Goal: Task Accomplishment & Management: Use online tool/utility

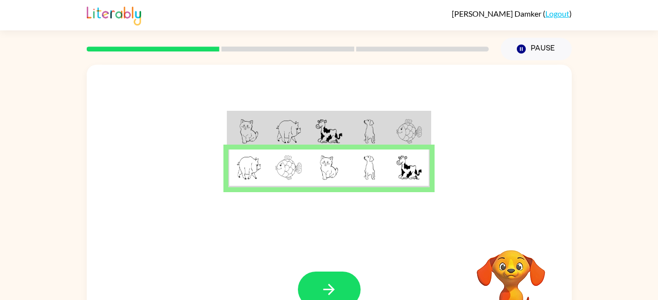
click at [344, 168] on td at bounding box center [329, 169] width 40 height 38
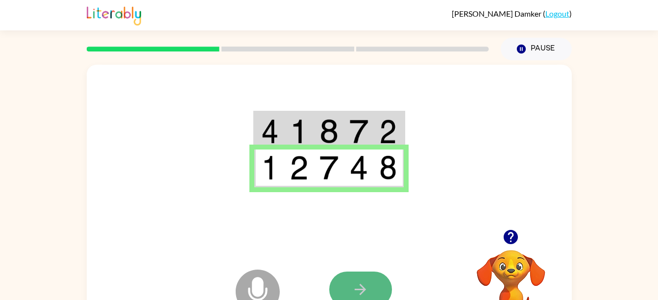
click at [351, 272] on button "button" at bounding box center [360, 290] width 63 height 36
click at [358, 274] on button "button" at bounding box center [360, 290] width 63 height 36
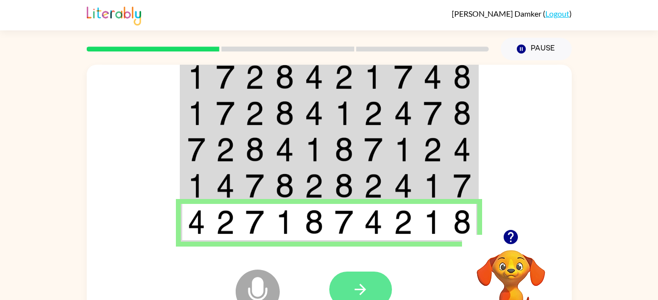
click at [358, 274] on button "button" at bounding box center [360, 290] width 63 height 36
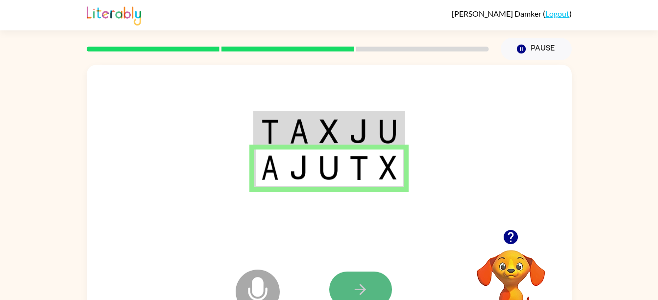
click at [357, 277] on button "button" at bounding box center [360, 290] width 63 height 36
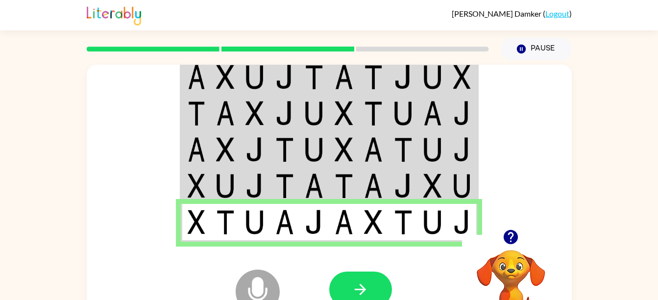
click at [356, 287] on div at bounding box center [360, 290] width 63 height 36
click at [356, 287] on icon "button" at bounding box center [360, 289] width 17 height 17
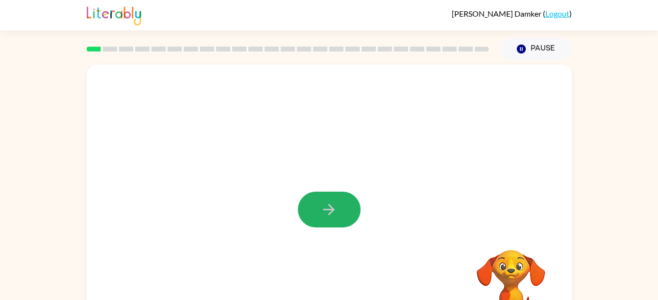
click at [322, 213] on icon "button" at bounding box center [329, 209] width 17 height 17
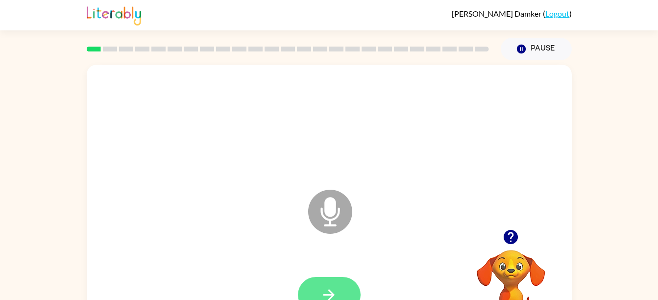
drag, startPoint x: 322, startPoint y: 213, endPoint x: 346, endPoint y: 290, distance: 80.6
click at [346, 290] on div "Microphone The Microphone is here when it is your turn to talk" at bounding box center [329, 205] width 485 height 280
click at [346, 290] on button "button" at bounding box center [329, 295] width 63 height 36
click at [343, 284] on button "button" at bounding box center [329, 295] width 63 height 36
click at [345, 286] on button "button" at bounding box center [329, 295] width 63 height 36
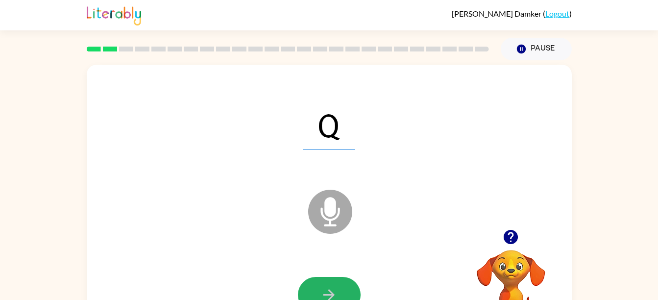
click at [345, 286] on button "button" at bounding box center [329, 295] width 63 height 36
click at [343, 283] on button "button" at bounding box center [329, 295] width 63 height 36
click at [343, 289] on button "button" at bounding box center [329, 295] width 63 height 36
click at [339, 291] on button "button" at bounding box center [329, 295] width 63 height 36
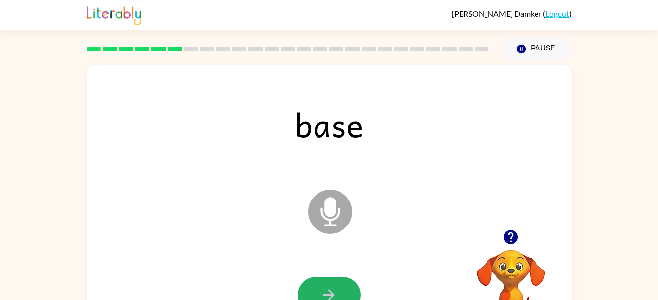
click at [339, 291] on button "button" at bounding box center [329, 295] width 63 height 36
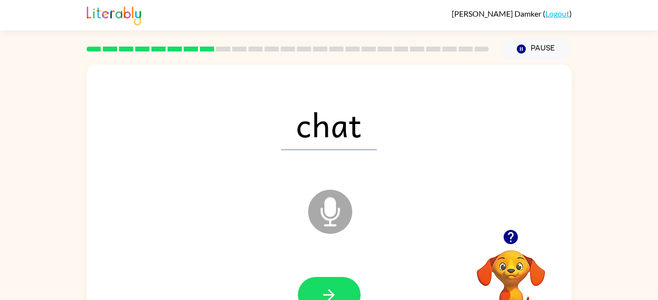
click at [339, 291] on button "button" at bounding box center [329, 295] width 63 height 36
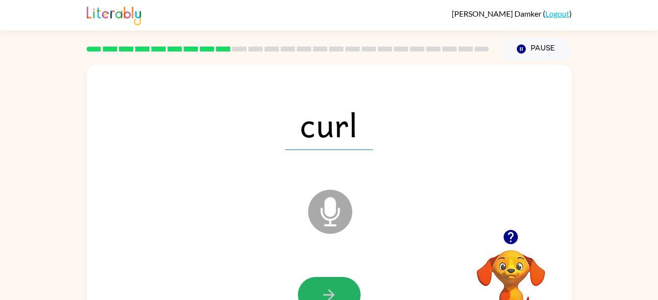
click at [339, 294] on button "button" at bounding box center [329, 295] width 63 height 36
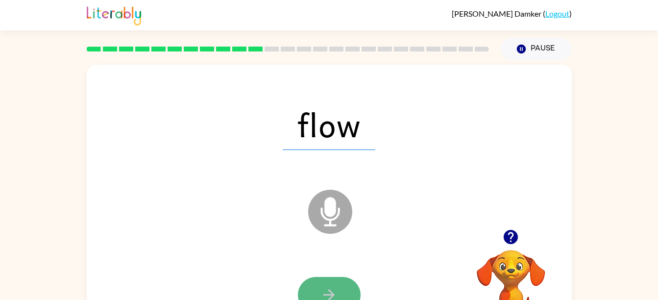
click at [340, 292] on button "button" at bounding box center [329, 295] width 63 height 36
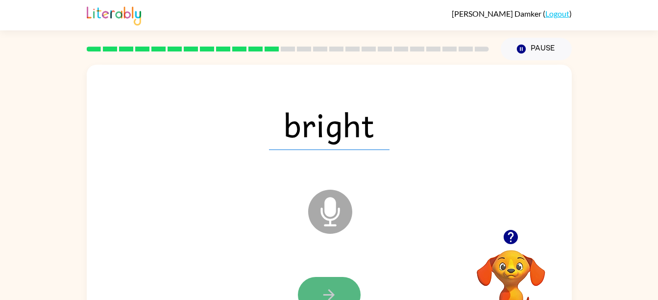
click at [339, 291] on button "button" at bounding box center [329, 295] width 63 height 36
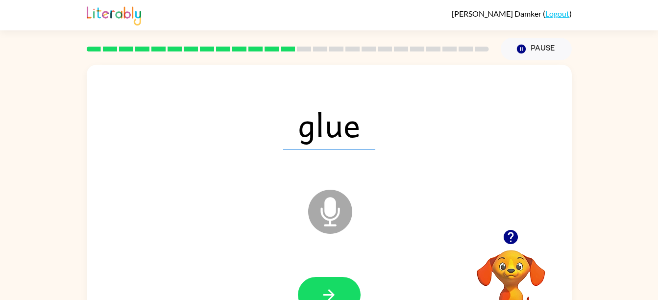
click at [339, 291] on button "button" at bounding box center [329, 295] width 63 height 36
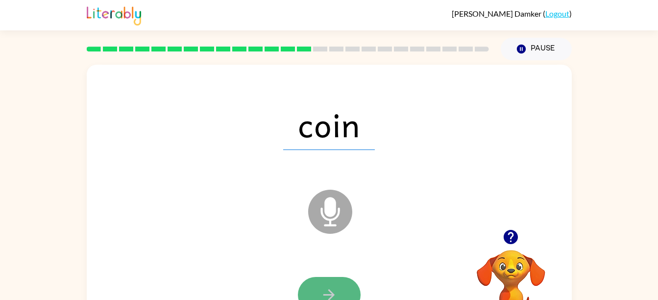
click at [338, 291] on button "button" at bounding box center [329, 295] width 63 height 36
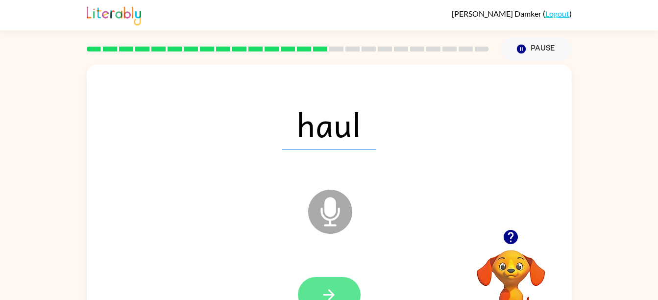
click at [338, 289] on button "button" at bounding box center [329, 295] width 63 height 36
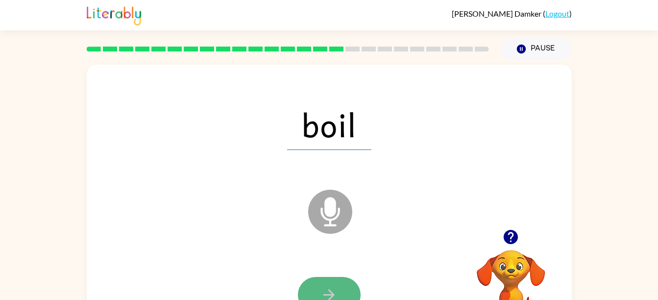
click at [338, 289] on button "button" at bounding box center [329, 295] width 63 height 36
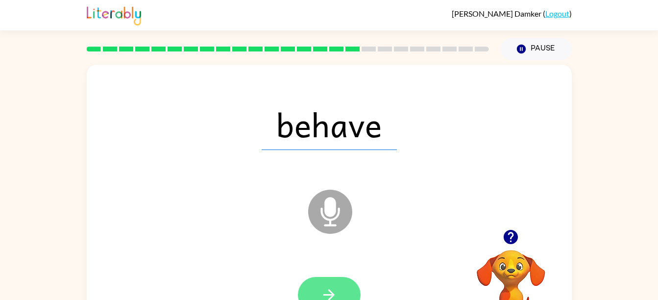
click at [337, 289] on icon "button" at bounding box center [329, 294] width 17 height 17
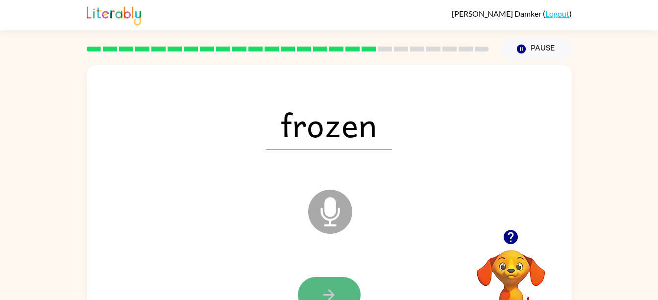
click at [335, 290] on icon "button" at bounding box center [329, 294] width 17 height 17
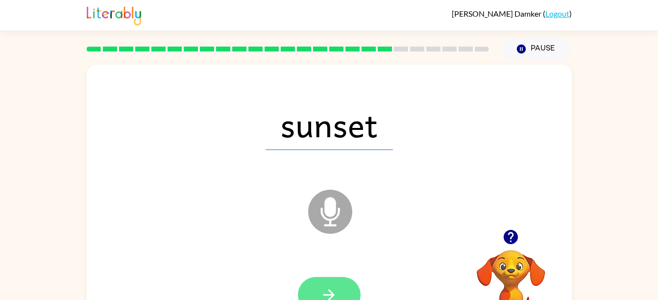
click at [336, 289] on icon "button" at bounding box center [329, 294] width 17 height 17
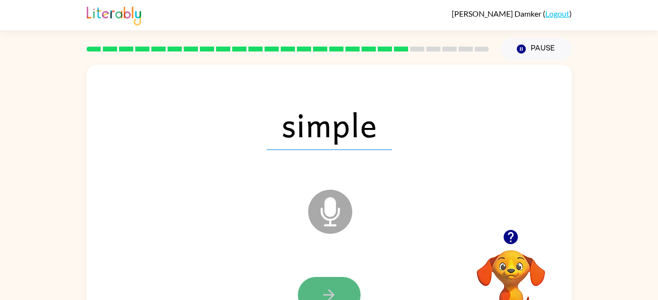
click at [336, 288] on icon "button" at bounding box center [329, 294] width 17 height 17
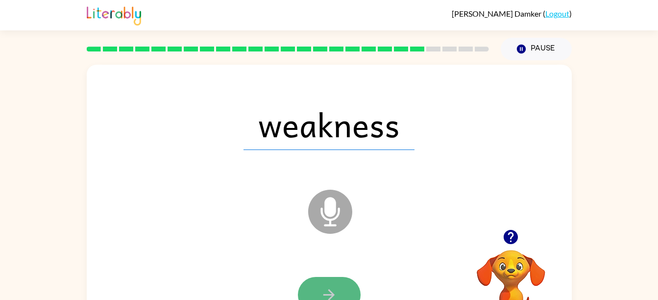
click at [334, 290] on icon "button" at bounding box center [329, 294] width 17 height 17
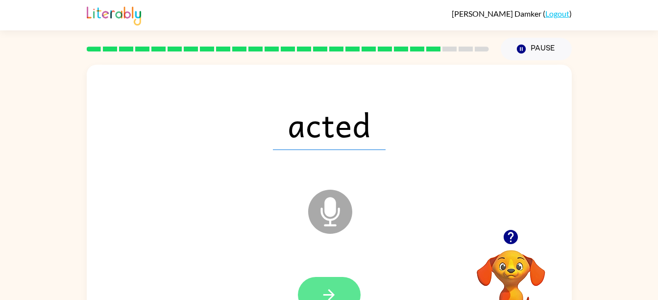
click at [335, 288] on icon "button" at bounding box center [329, 294] width 17 height 17
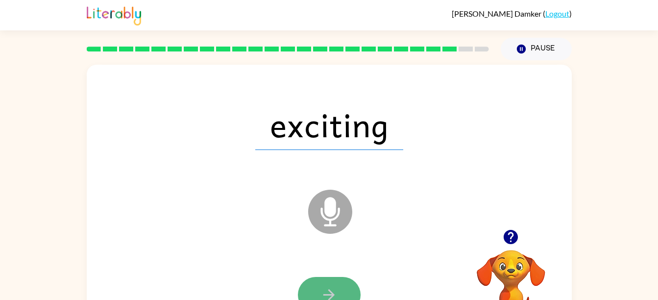
click at [335, 290] on icon "button" at bounding box center [329, 294] width 17 height 17
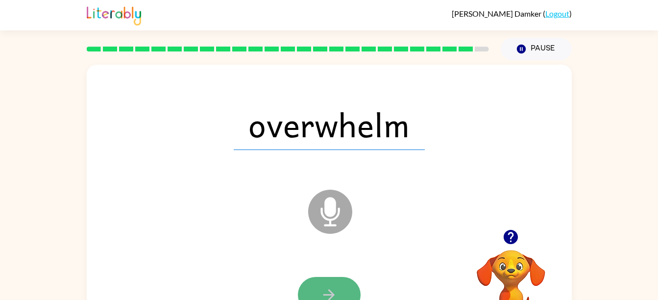
click at [332, 293] on icon "button" at bounding box center [329, 294] width 11 height 11
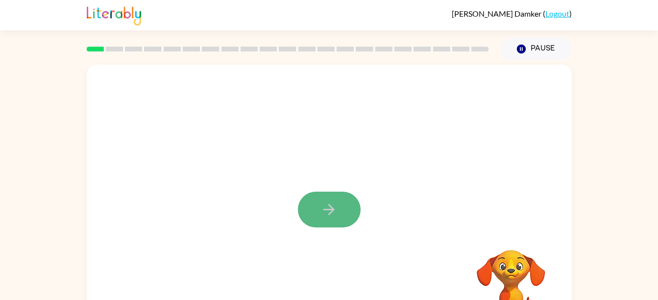
click at [324, 218] on icon "button" at bounding box center [329, 209] width 17 height 17
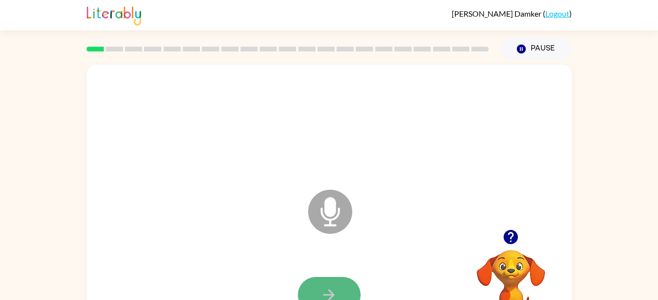
click at [318, 284] on button "button" at bounding box center [329, 295] width 63 height 36
click at [331, 286] on icon "button" at bounding box center [329, 294] width 17 height 17
drag, startPoint x: 331, startPoint y: 286, endPoint x: 320, endPoint y: 287, distance: 11.3
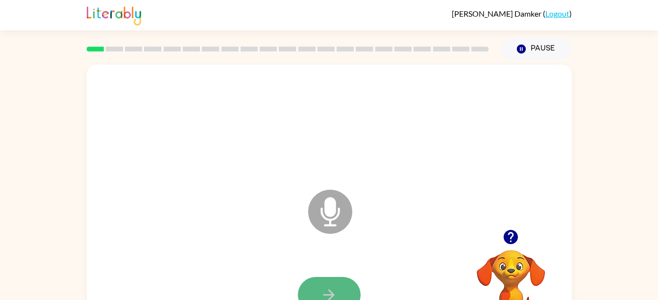
click at [320, 287] on button "button" at bounding box center [329, 295] width 63 height 36
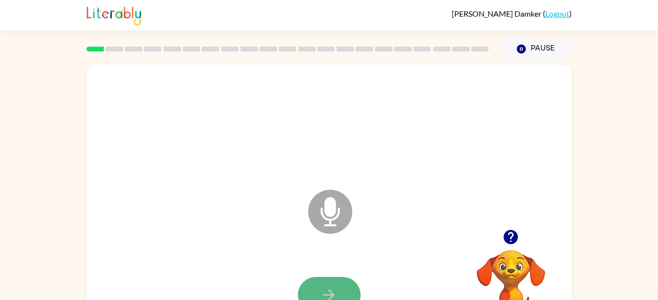
click at [321, 288] on icon "button" at bounding box center [329, 294] width 17 height 17
click at [315, 284] on button "button" at bounding box center [329, 295] width 63 height 36
click at [325, 284] on button "button" at bounding box center [329, 295] width 63 height 36
click at [325, 285] on button "button" at bounding box center [329, 295] width 63 height 36
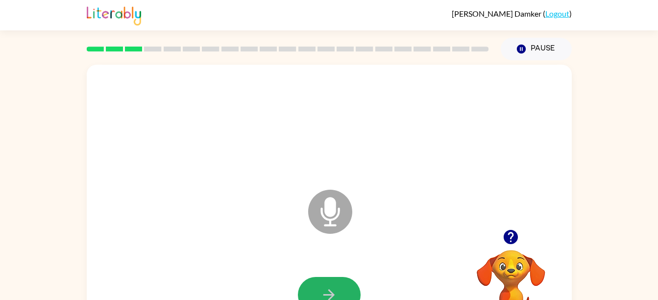
click at [325, 285] on button "button" at bounding box center [329, 295] width 63 height 36
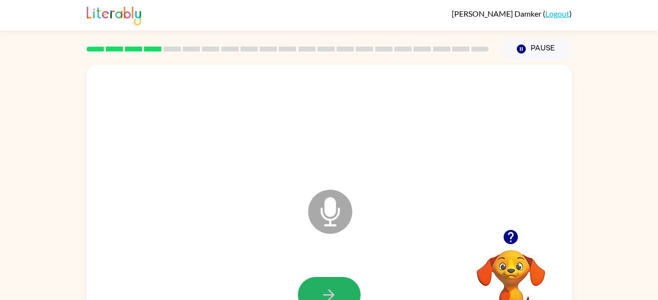
click at [325, 285] on button "button" at bounding box center [329, 295] width 63 height 36
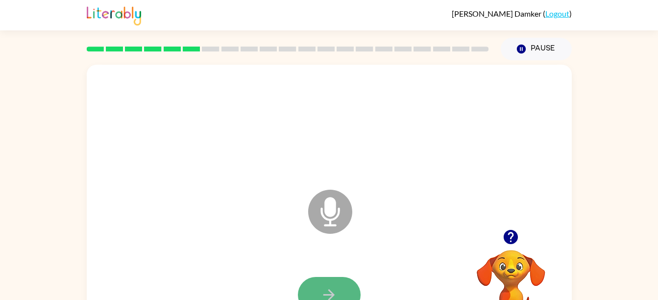
click at [325, 287] on icon "button" at bounding box center [329, 294] width 17 height 17
click at [323, 288] on icon "button" at bounding box center [329, 294] width 17 height 17
click at [324, 287] on icon "button" at bounding box center [329, 294] width 17 height 17
drag, startPoint x: 324, startPoint y: 288, endPoint x: 315, endPoint y: 286, distance: 9.0
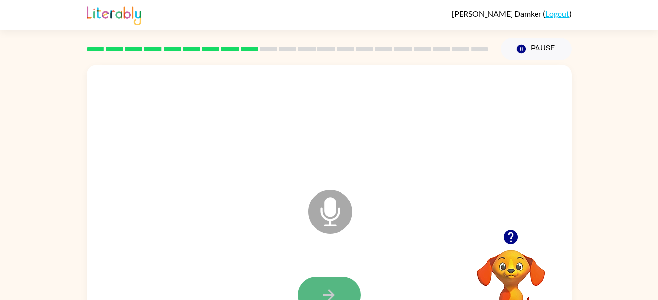
click at [315, 286] on button "button" at bounding box center [329, 295] width 63 height 36
click at [328, 286] on icon "button" at bounding box center [329, 294] width 17 height 17
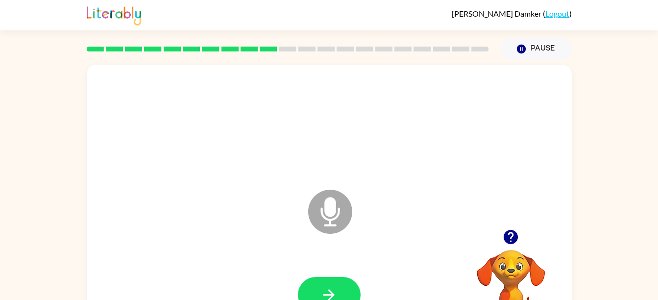
click at [328, 286] on icon "button" at bounding box center [329, 294] width 17 height 17
click at [328, 290] on icon "button" at bounding box center [329, 294] width 17 height 17
click at [337, 290] on icon "button" at bounding box center [329, 294] width 17 height 17
click at [337, 287] on icon "button" at bounding box center [329, 294] width 17 height 17
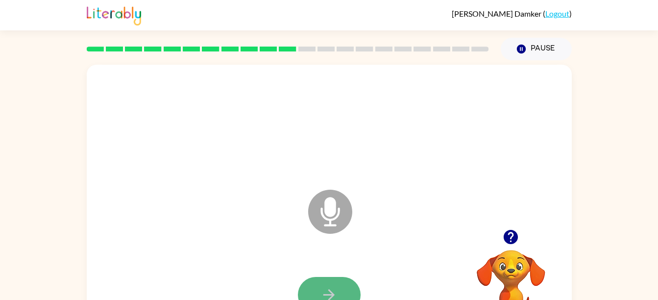
click at [332, 284] on button "button" at bounding box center [329, 295] width 63 height 36
click at [346, 278] on button "button" at bounding box center [329, 295] width 63 height 36
click at [342, 279] on button "button" at bounding box center [329, 295] width 63 height 36
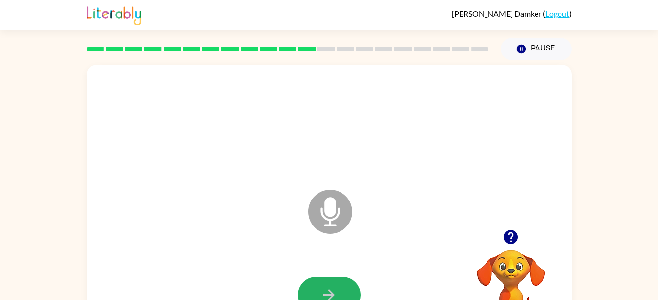
click at [342, 279] on button "button" at bounding box center [329, 295] width 63 height 36
click at [340, 277] on button "button" at bounding box center [329, 295] width 63 height 36
click at [340, 283] on button "button" at bounding box center [329, 295] width 63 height 36
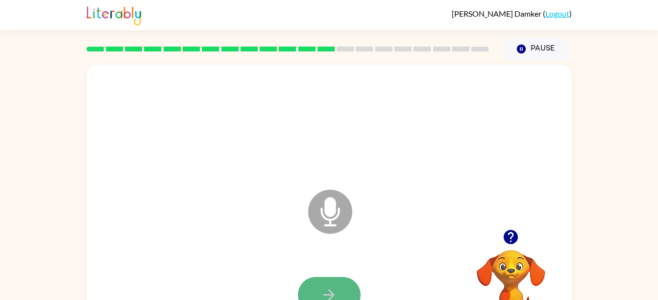
click at [324, 288] on icon "button" at bounding box center [329, 294] width 17 height 17
click at [322, 292] on icon "button" at bounding box center [329, 294] width 17 height 17
click at [323, 290] on icon "button" at bounding box center [329, 294] width 17 height 17
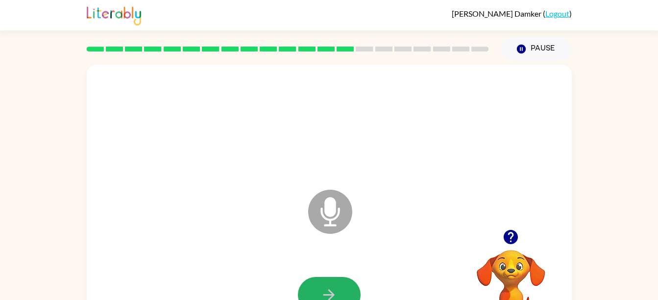
click at [323, 290] on icon "button" at bounding box center [329, 294] width 17 height 17
click at [329, 292] on icon "button" at bounding box center [329, 294] width 17 height 17
click at [339, 285] on button "button" at bounding box center [329, 295] width 63 height 36
click at [329, 289] on icon "button" at bounding box center [329, 294] width 17 height 17
click at [329, 286] on icon "button" at bounding box center [329, 294] width 17 height 17
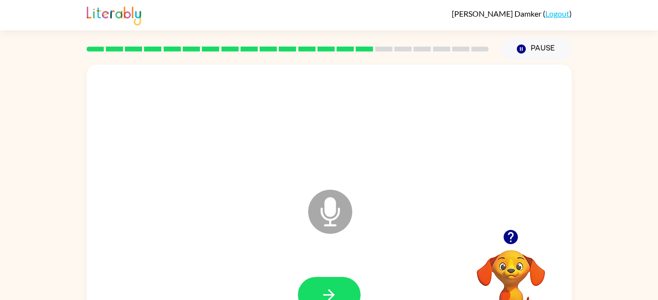
click at [329, 286] on icon "button" at bounding box center [329, 294] width 17 height 17
